Goal: Task Accomplishment & Management: Manage account settings

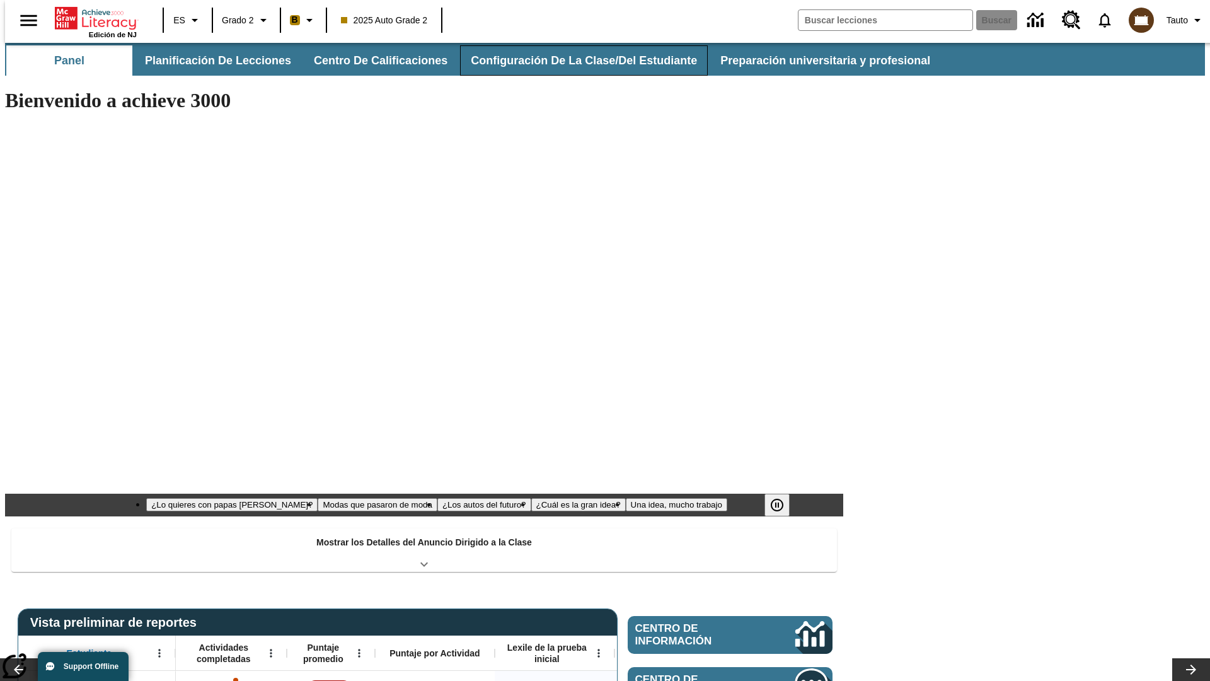
click at [570, 61] on button "Configuración de la clase/del estudiante" at bounding box center [584, 60] width 248 height 30
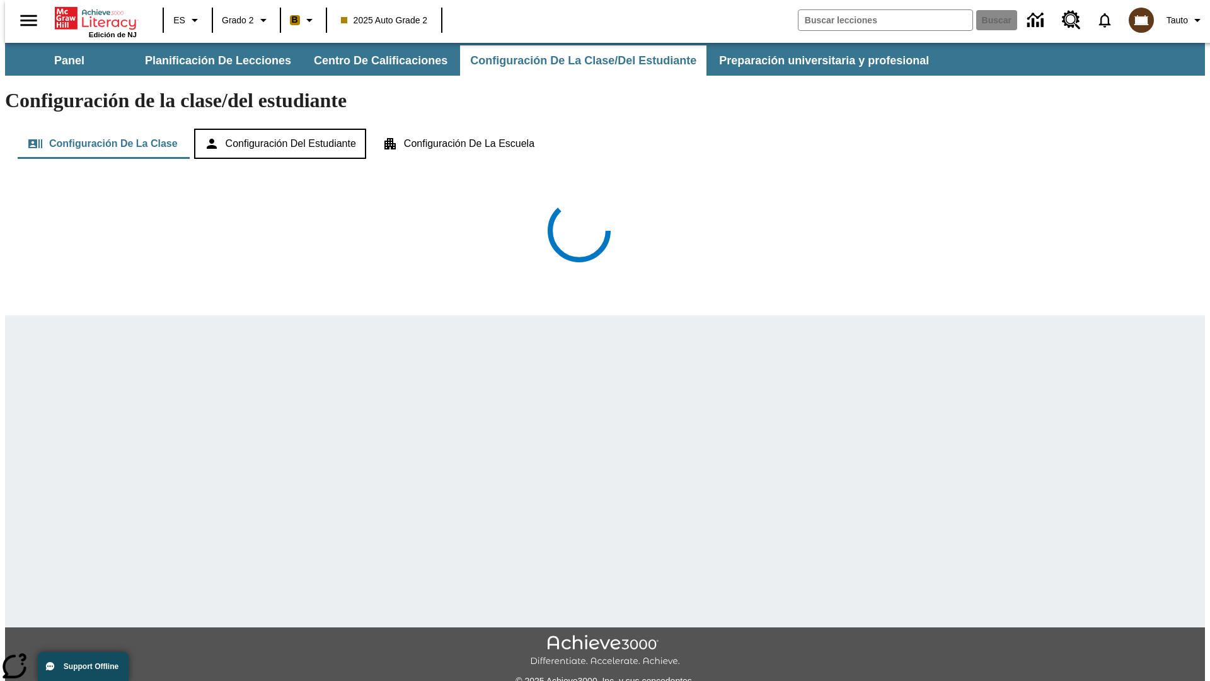
click at [281, 129] on button "Configuración del estudiante" at bounding box center [280, 144] width 172 height 30
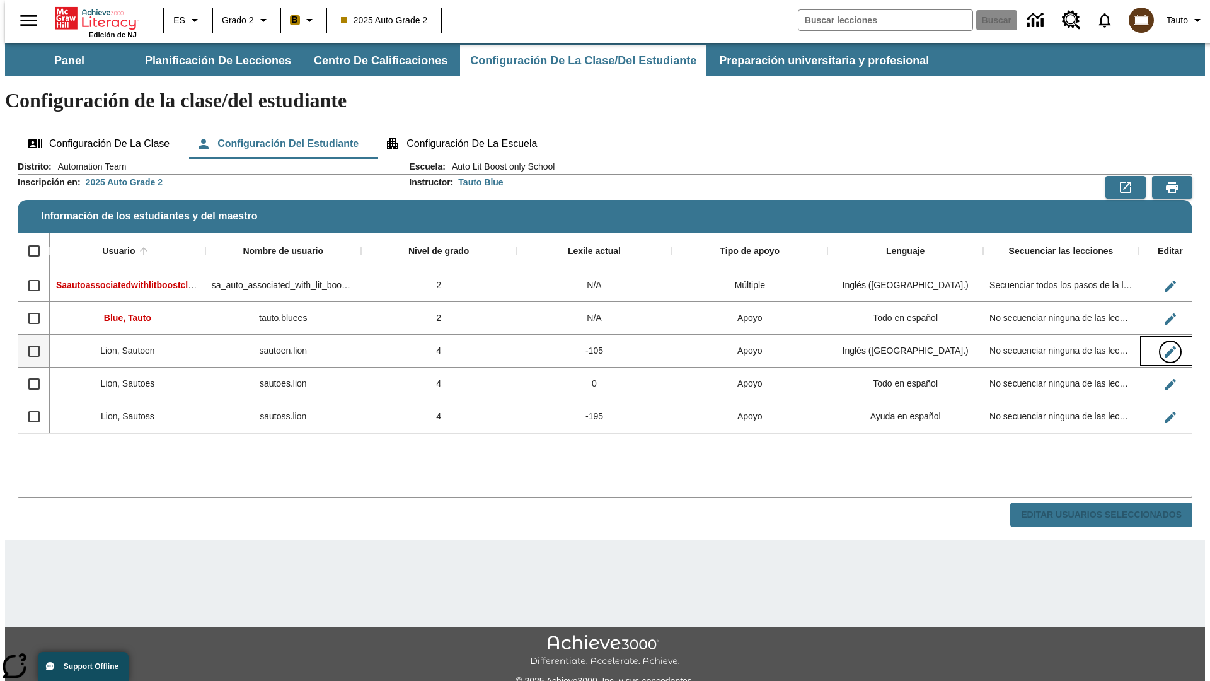
click at [1165, 346] on icon "Editar Usuario" at bounding box center [1170, 351] width 11 height 11
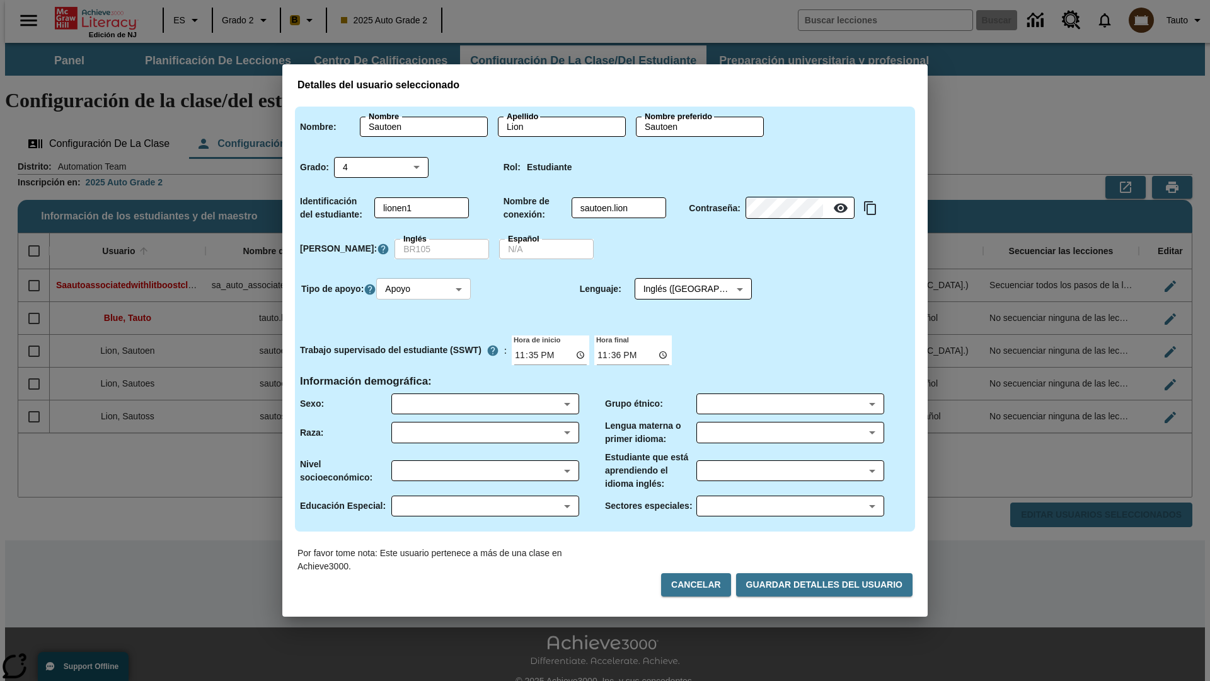
click at [425, 289] on body "Saltar al contenido principal Edición de NJ ES Grado 2 B 2025 Auto Grade 2 Busc…" at bounding box center [605, 376] width 1200 height 666
click at [425, 335] on li "Apoyo" at bounding box center [425, 335] width 95 height 21
click at [681, 289] on body "Saltar al contenido principal Edición de NJ ES Grado 2 B 2025 Auto Grade 2 Busc…" at bounding box center [605, 376] width 1200 height 666
click at [425, 289] on body "Saltar al contenido principal Edición de NJ ES Grado 2 B 2025 Auto Grade 2 Busc…" at bounding box center [605, 376] width 1200 height 666
click at [425, 356] on li "Enriquecimiento" at bounding box center [425, 356] width 95 height 21
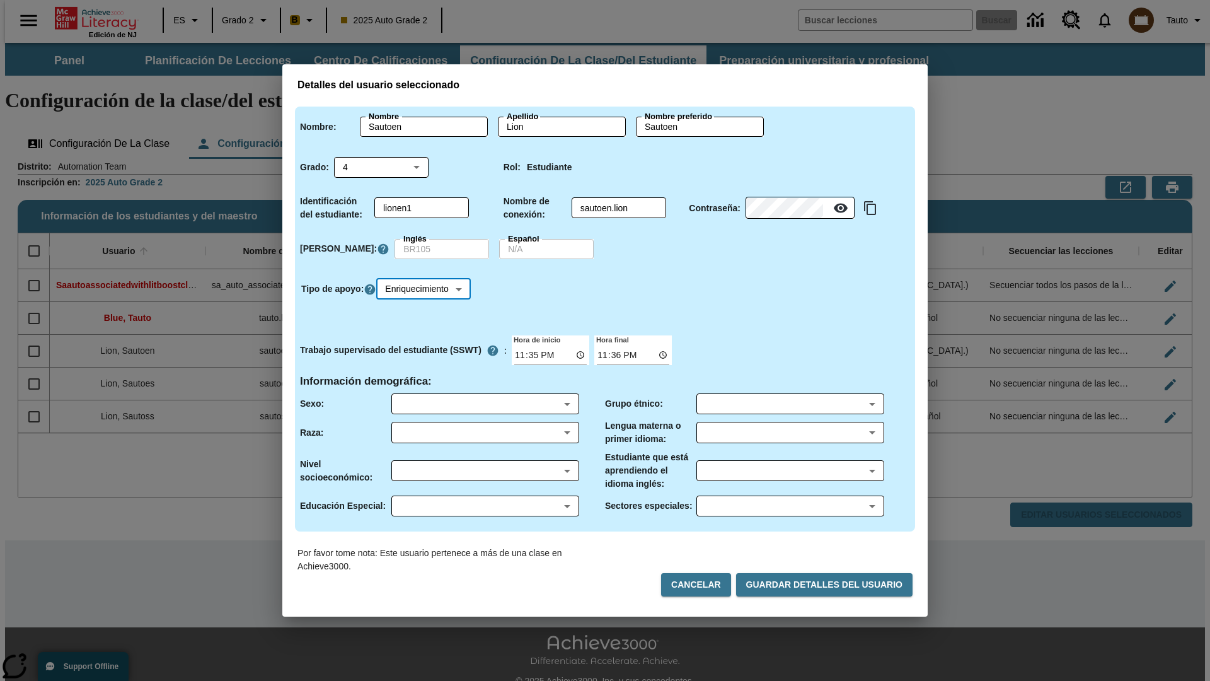
click at [427, 289] on body "Saltar al contenido principal Edición de NJ ES Grado 2 B 2025 Auto Grade 2 Busc…" at bounding box center [605, 376] width 1200 height 666
click at [427, 315] on li "Estándar" at bounding box center [427, 314] width 99 height 21
click at [425, 289] on body "Saltar al contenido principal Edición de NJ ES Grado 2 B 2025 Auto Grade 2 Busc…" at bounding box center [605, 376] width 1200 height 666
click at [425, 377] on li "Múltiple" at bounding box center [425, 377] width 95 height 21
type input "M"
